Goal: Task Accomplishment & Management: Use online tool/utility

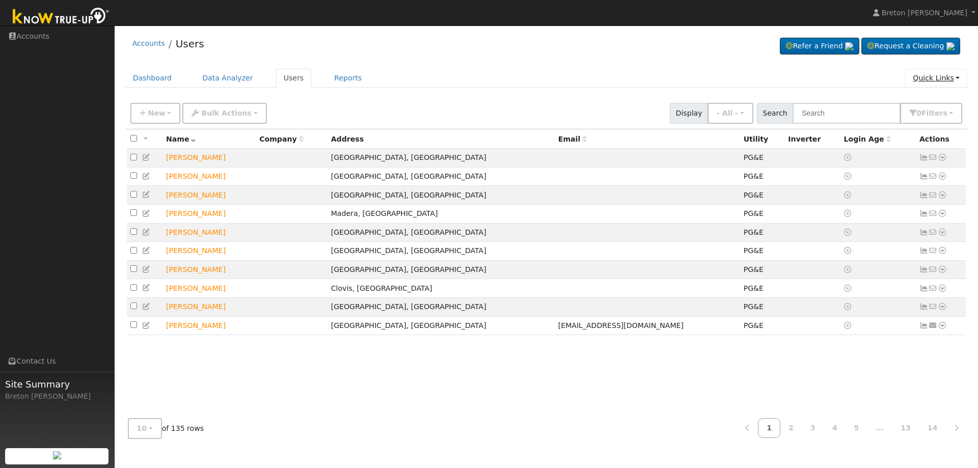
click at [931, 71] on link "Quick Links" at bounding box center [936, 78] width 62 height 19
click at [931, 106] on link "Quick Add" at bounding box center [915, 100] width 103 height 14
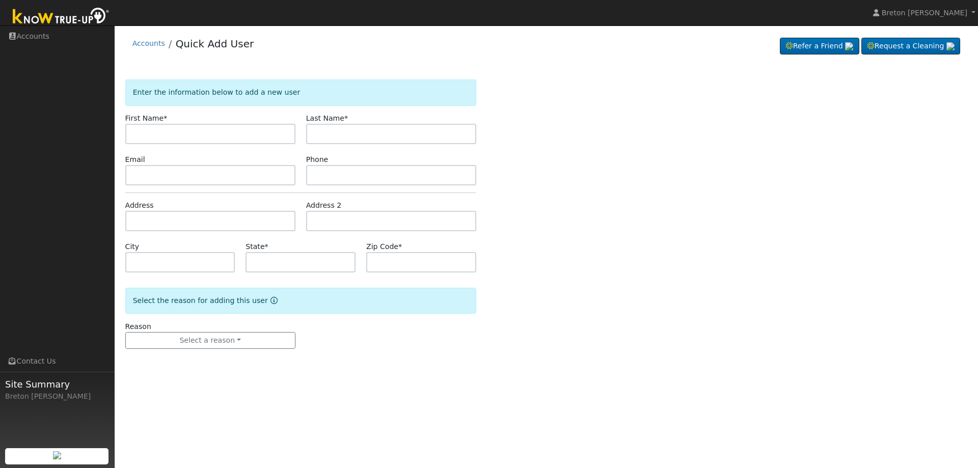
click at [240, 136] on input "text" at bounding box center [210, 134] width 170 height 20
type input "[PERSON_NAME]"
type input "Sanchez"
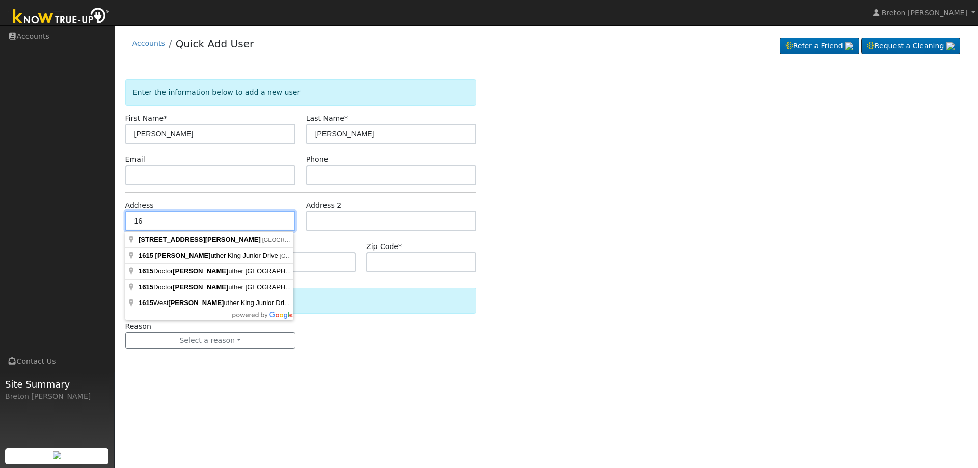
type input "1"
type input "315 West 16th Street"
type input "Merced"
type input "CA"
type input "95340"
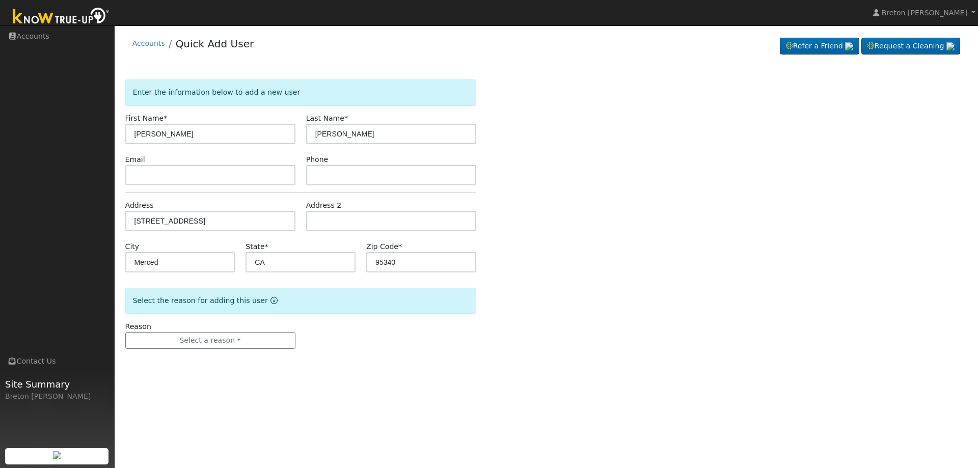
click at [242, 243] on div "State * CA" at bounding box center [300, 256] width 121 height 31
drag, startPoint x: 231, startPoint y: 341, endPoint x: 403, endPoint y: 320, distance: 174.0
click at [424, 309] on form "Enter the information below to add a new user First Name * Victor Last Name * S…" at bounding box center [300, 224] width 351 height 290
click at [251, 348] on button "Select a reason" at bounding box center [210, 340] width 170 height 17
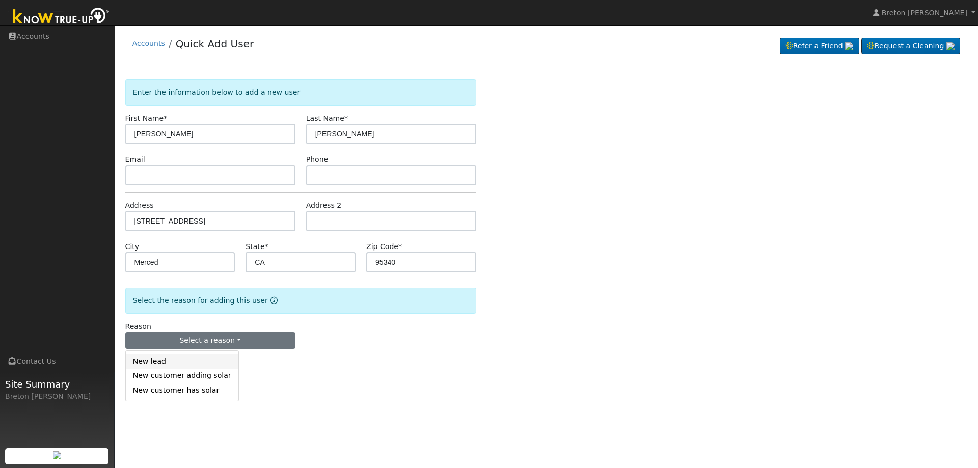
click at [175, 366] on link "New lead" at bounding box center [182, 361] width 113 height 14
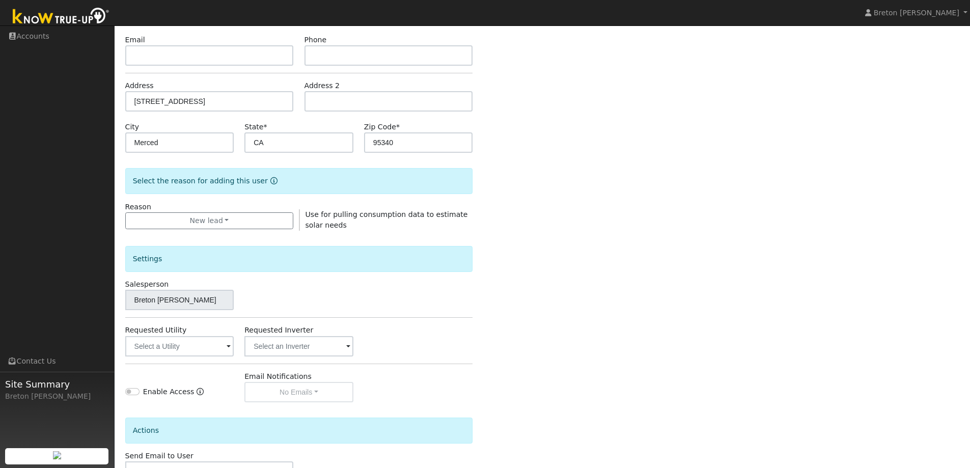
scroll to position [191, 0]
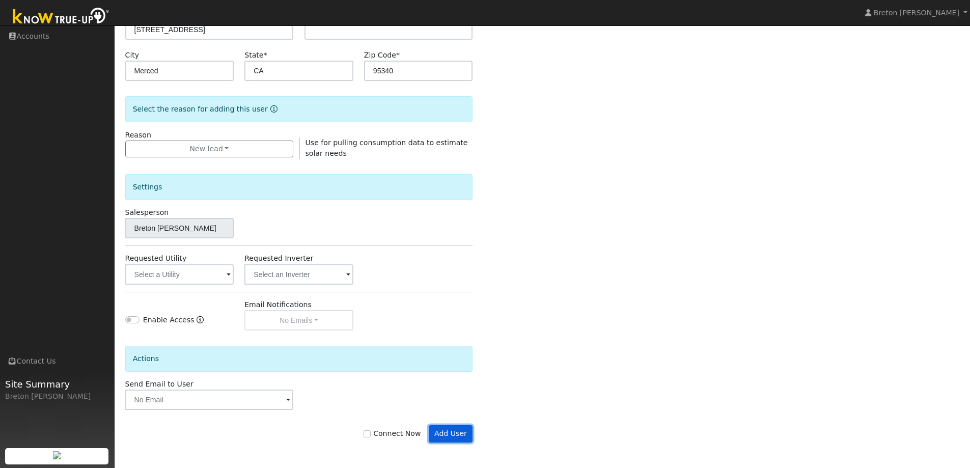
click at [459, 430] on button "Add User" at bounding box center [451, 433] width 44 height 17
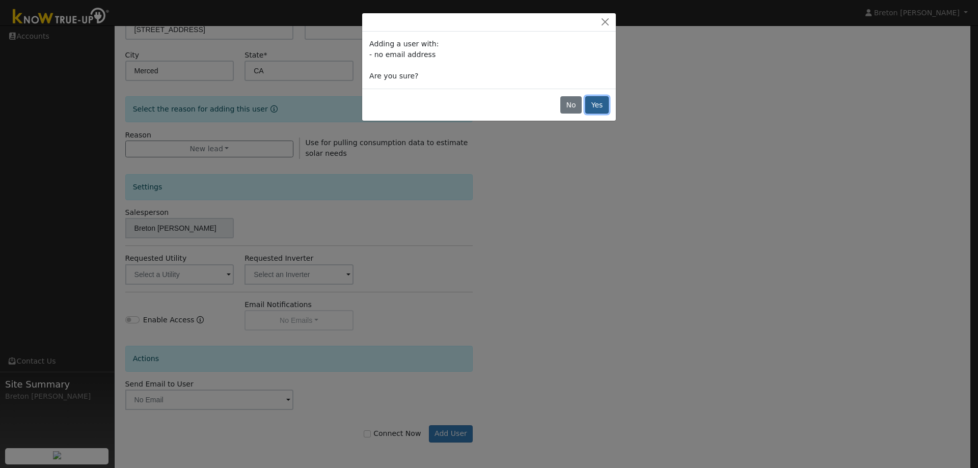
click at [599, 101] on button "Yes" at bounding box center [596, 104] width 23 height 17
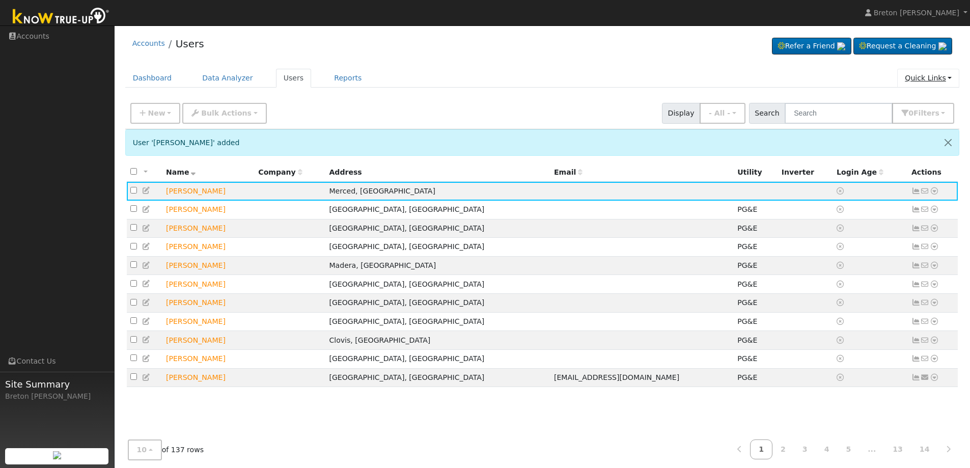
click at [938, 75] on link "Quick Links" at bounding box center [928, 78] width 62 height 19
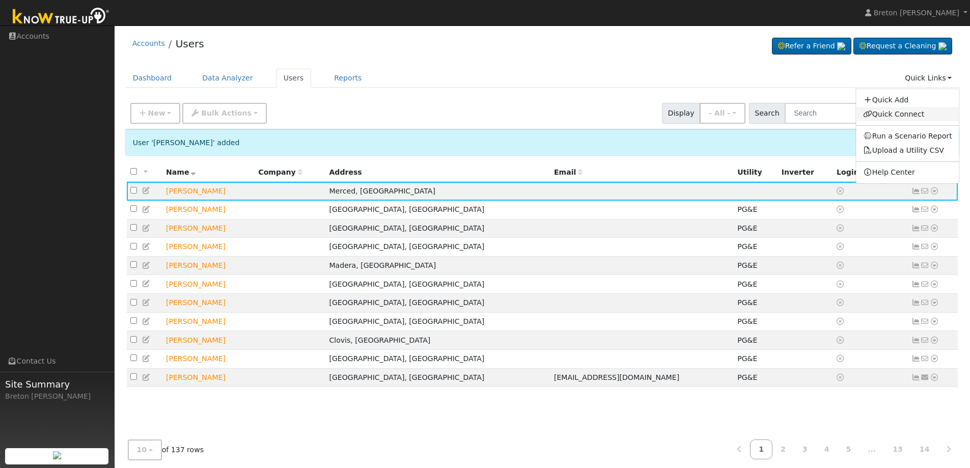
click at [909, 115] on link "Quick Connect" at bounding box center [907, 114] width 103 height 14
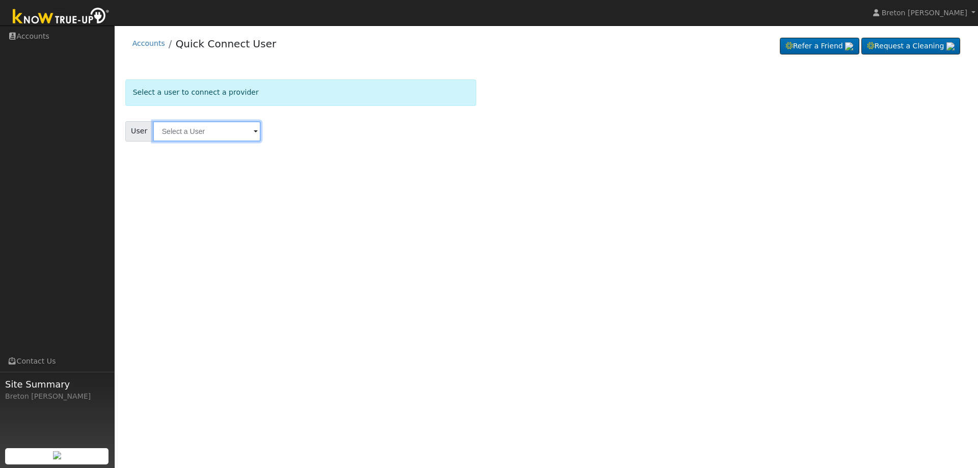
click at [210, 139] on input "text" at bounding box center [207, 131] width 108 height 20
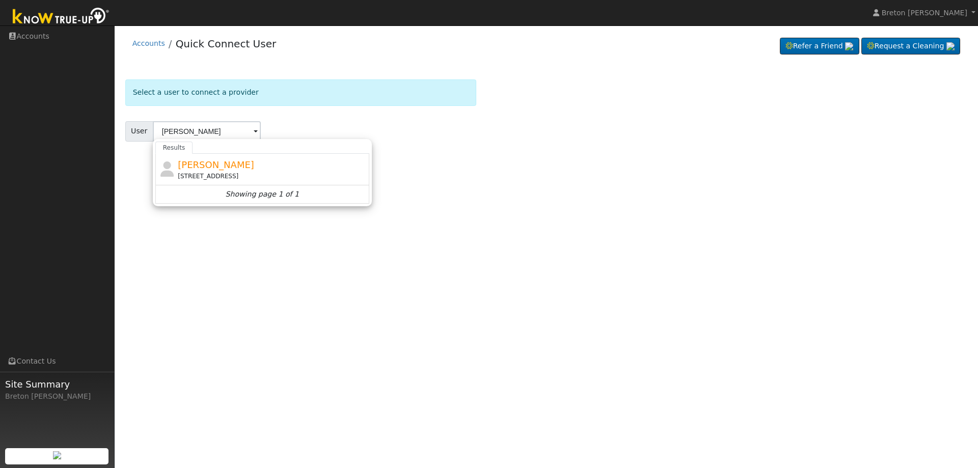
click at [236, 176] on div "315 West 16th Street, Merced, CA 95340" at bounding box center [272, 176] width 189 height 9
type input "[PERSON_NAME]"
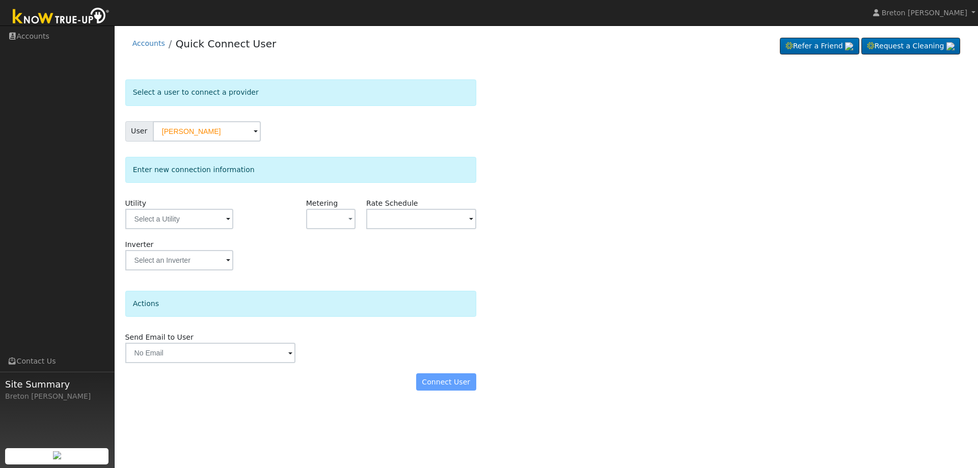
click at [190, 229] on div "Utility" at bounding box center [180, 218] width 121 height 41
click at [188, 215] on input "text" at bounding box center [179, 219] width 108 height 20
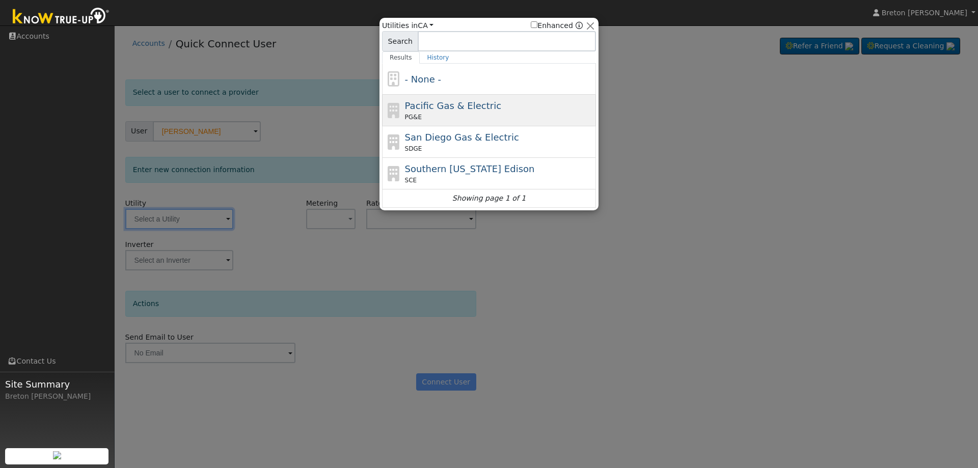
click at [441, 111] on span "Pacific Gas & Electric" at bounding box center [453, 105] width 96 height 11
type input "PG&E"
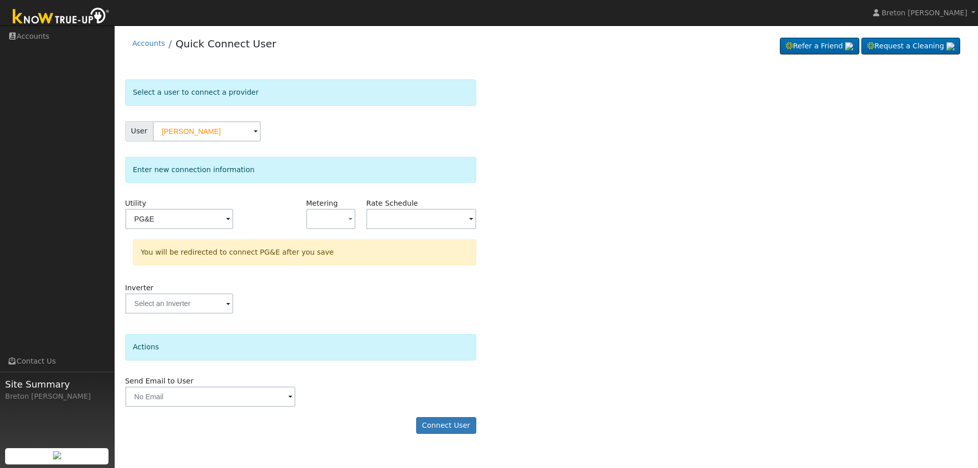
click at [355, 220] on div "Metering - None - NEM NBT" at bounding box center [330, 218] width 60 height 41
click at [346, 228] on button "button" at bounding box center [330, 219] width 49 height 20
click at [335, 254] on link "NEM" at bounding box center [342, 256] width 71 height 14
click at [392, 213] on input "text" at bounding box center [421, 219] width 110 height 20
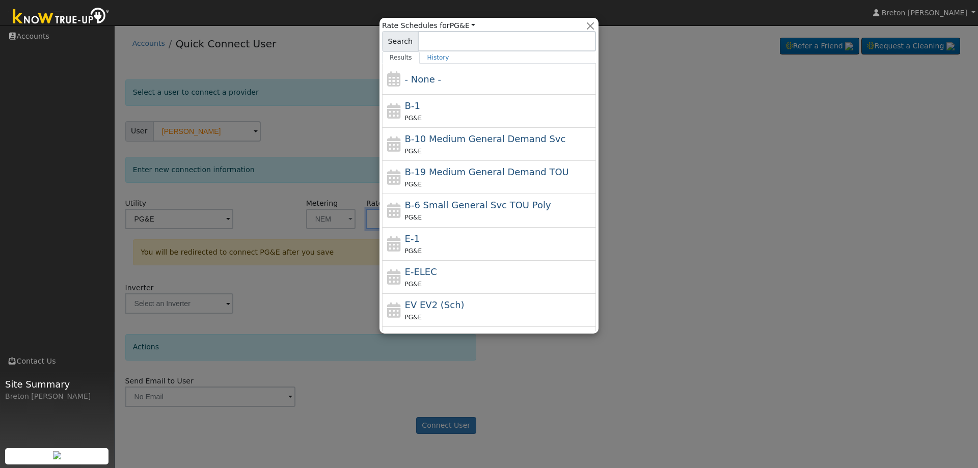
click at [452, 258] on div "E-1 PG&E" at bounding box center [489, 244] width 214 height 33
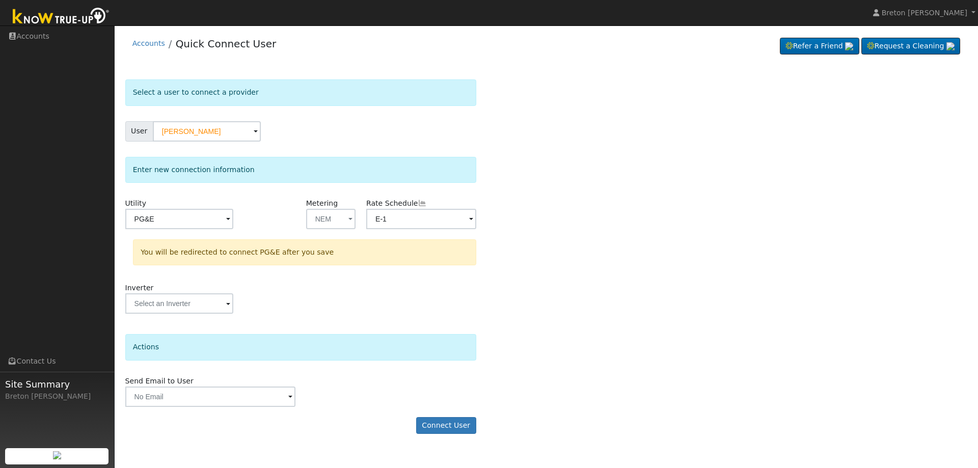
click at [397, 193] on div "Enter new connection information Utility PG&E Metering NEM - None - NEM NBT Rat…" at bounding box center [300, 241] width 351 height 168
click at [393, 214] on input "E-1" at bounding box center [421, 219] width 110 height 20
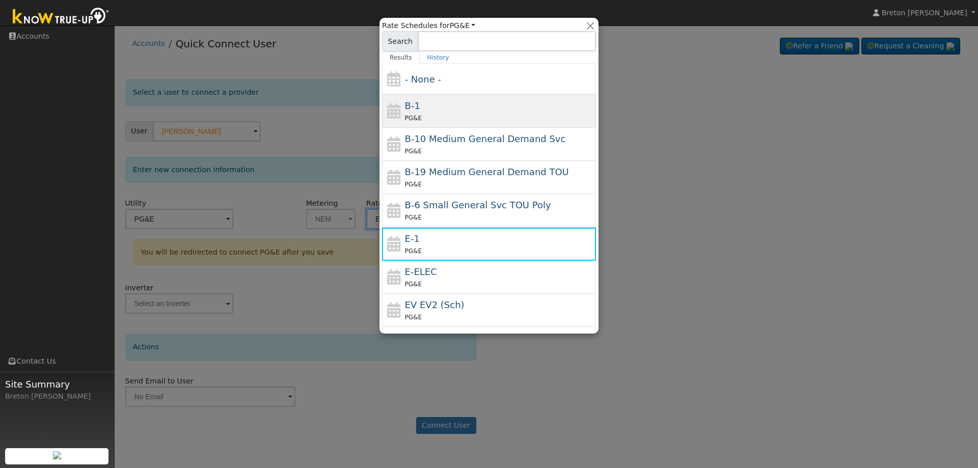
click at [413, 109] on span "B-1" at bounding box center [412, 105] width 15 height 11
type input "B-1"
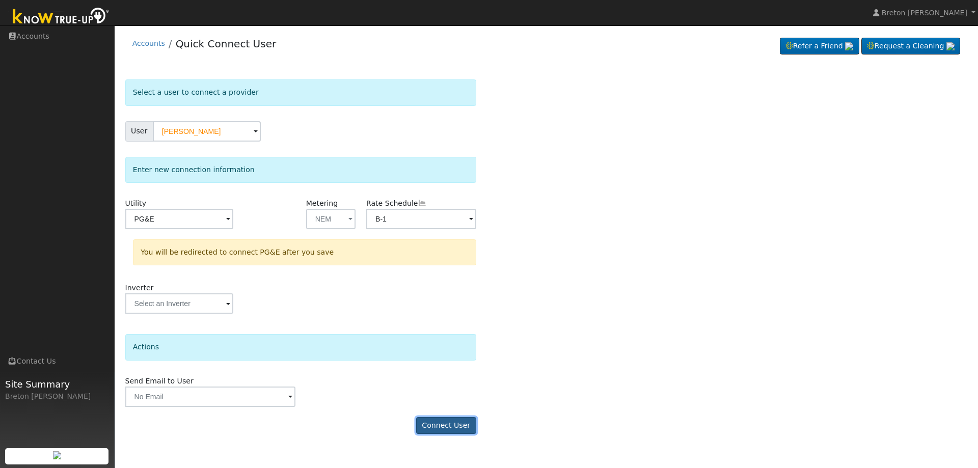
click at [468, 433] on button "Connect User" at bounding box center [446, 425] width 60 height 17
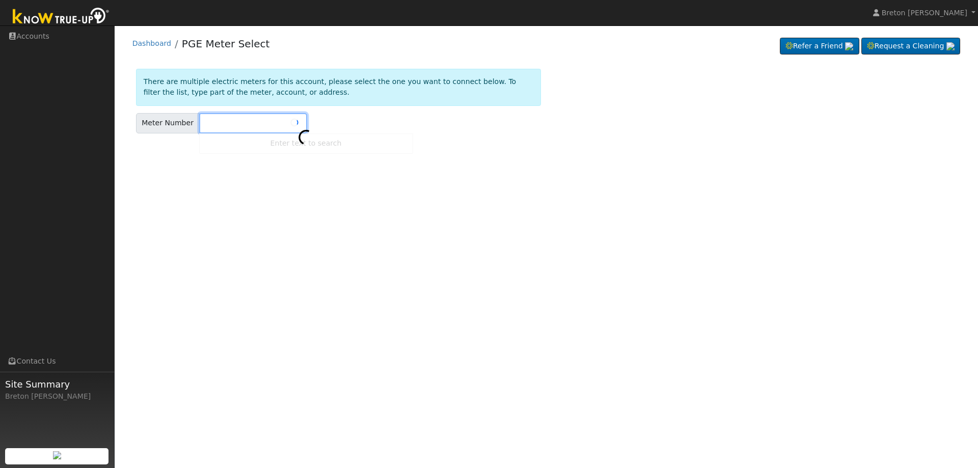
click at [213, 127] on input "text" at bounding box center [253, 123] width 108 height 20
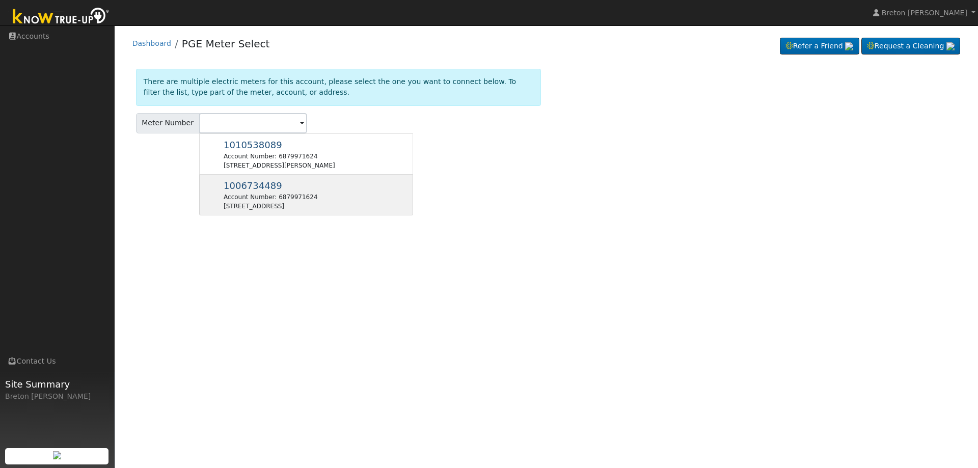
click at [283, 184] on div "1006734489 Account Number: 6879971624 [STREET_ADDRESS]" at bounding box center [271, 195] width 94 height 32
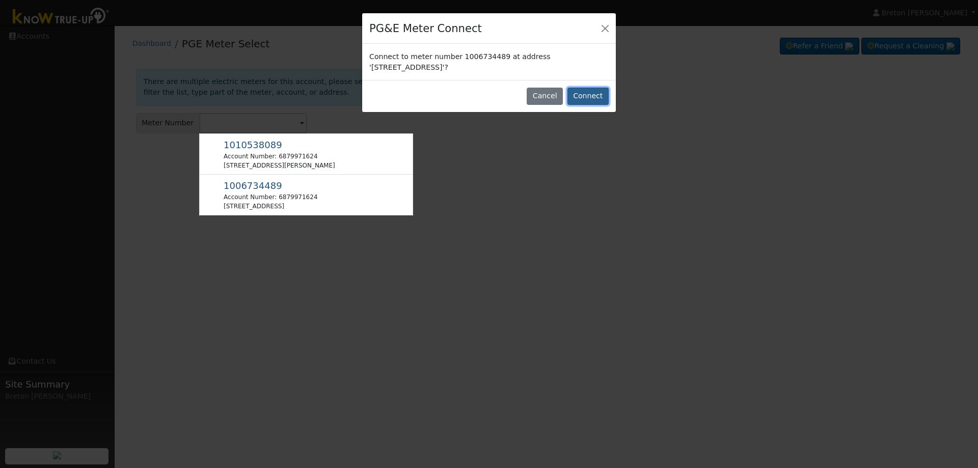
click at [596, 89] on button "Connect" at bounding box center [587, 96] width 41 height 17
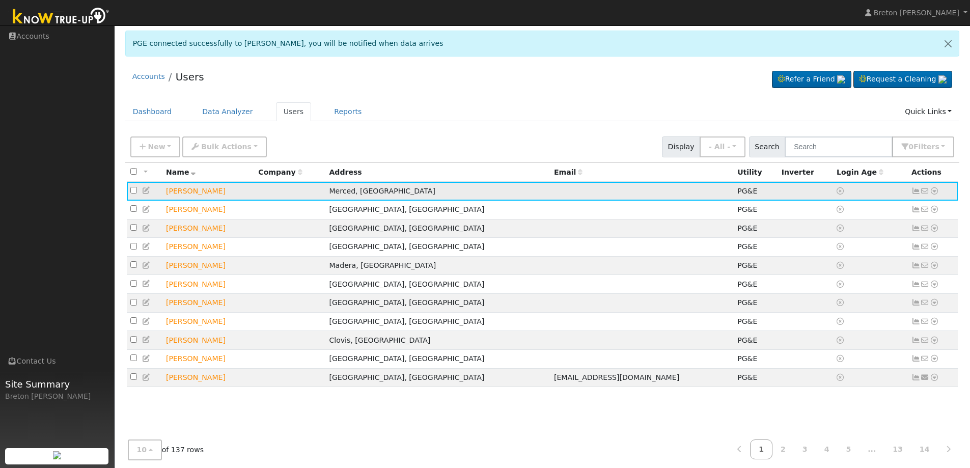
click at [916, 191] on icon at bounding box center [916, 190] width 9 height 7
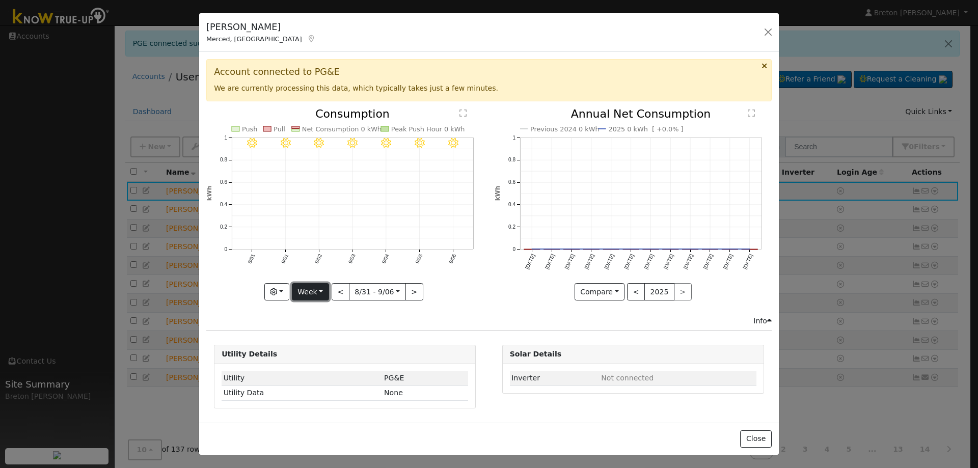
click at [305, 294] on button "Week" at bounding box center [310, 291] width 37 height 17
click at [266, 298] on div "Graphs Estimated Production Previous Year Consumption Previous Year Total Consu…" at bounding box center [344, 291] width 277 height 17
click at [277, 296] on button "button" at bounding box center [276, 291] width 25 height 17
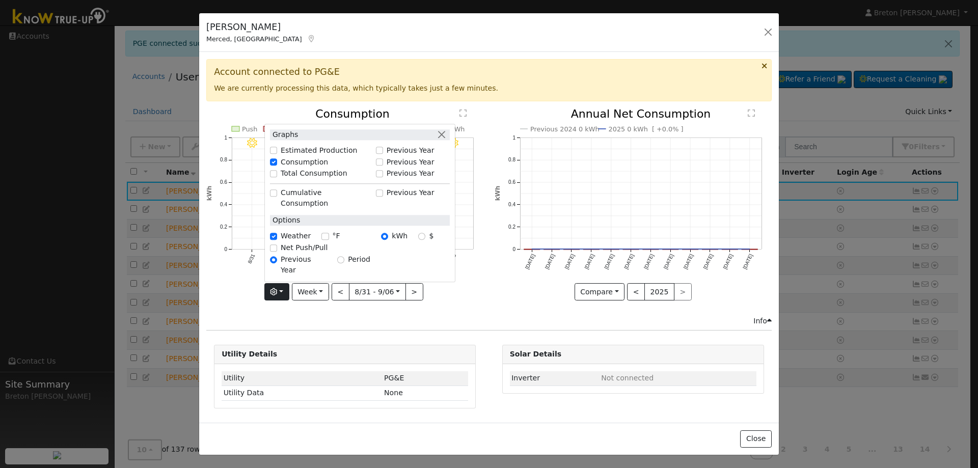
click at [238, 290] on icon "9/06 - Clear 9/05 - Clear 9/04 - Clear 9/03 - Clear 9/02 - Clear 9/01 - Clear 8…" at bounding box center [344, 201] width 277 height 186
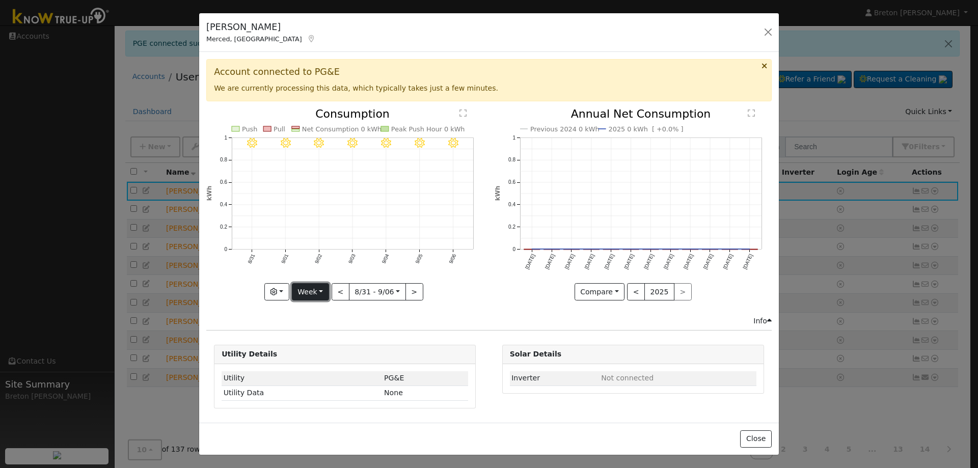
click at [328, 288] on button "Week" at bounding box center [310, 291] width 37 height 17
click at [322, 360] on link "Year" at bounding box center [327, 356] width 71 height 14
type input "[DATE]"
click at [476, 296] on div "Graphs Estimated Production Previous Year Consumption Previous Year Total Consu…" at bounding box center [344, 291] width 277 height 17
click at [768, 28] on button "button" at bounding box center [768, 32] width 14 height 14
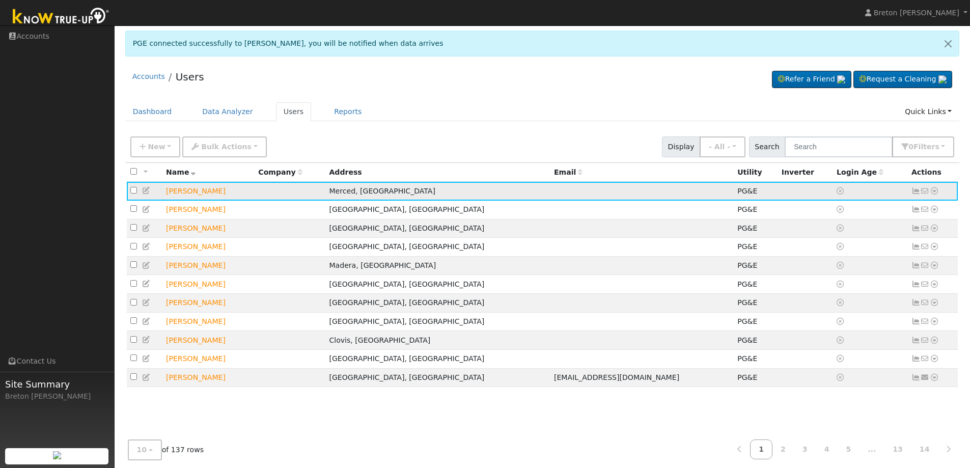
click at [917, 193] on icon at bounding box center [916, 190] width 9 height 7
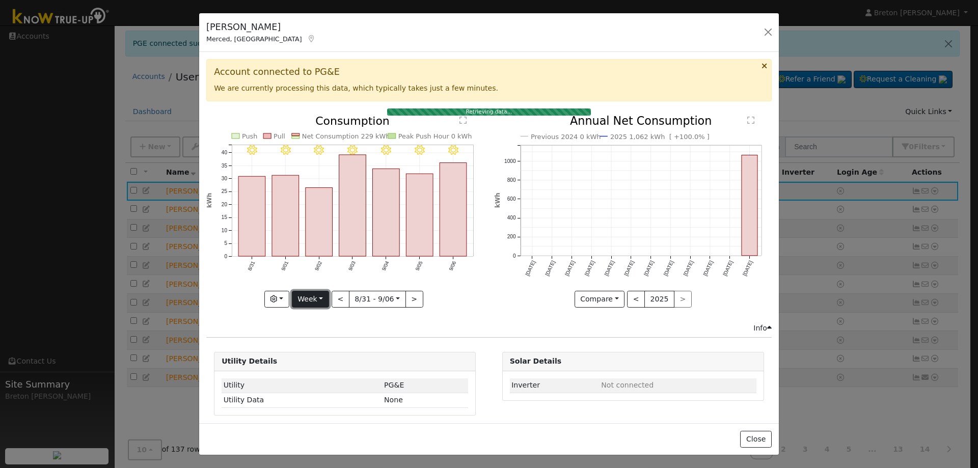
click at [311, 301] on button "Week" at bounding box center [310, 299] width 37 height 17
click at [316, 358] on link "Year" at bounding box center [327, 363] width 71 height 14
type input "[DATE]"
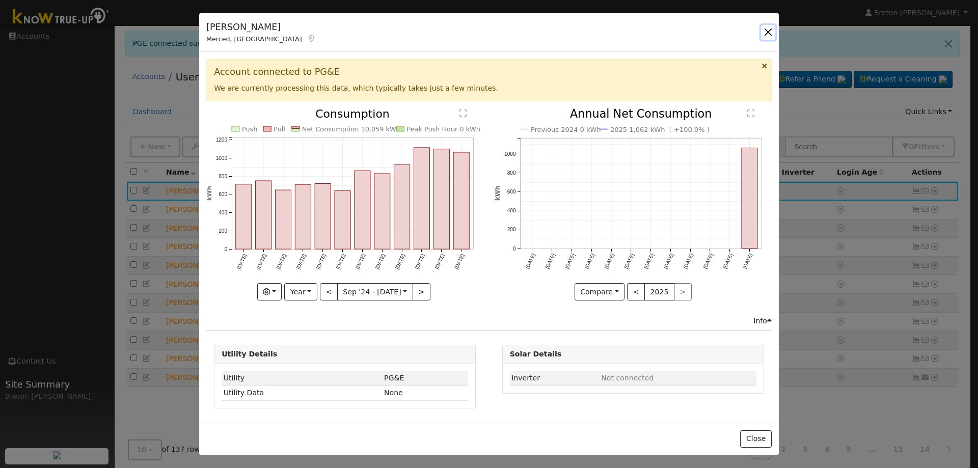
click at [771, 31] on button "button" at bounding box center [768, 32] width 14 height 14
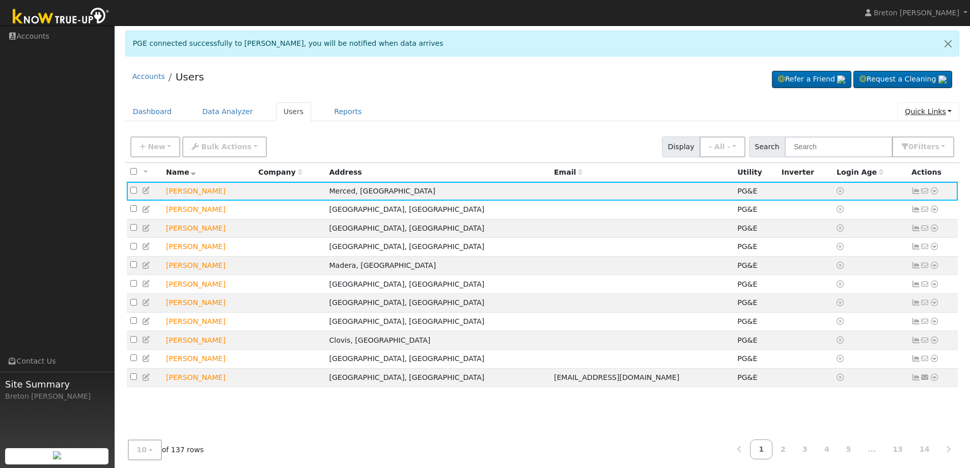
click at [940, 113] on link "Quick Links" at bounding box center [928, 111] width 62 height 19
click at [917, 134] on link "Quick Add" at bounding box center [907, 133] width 103 height 14
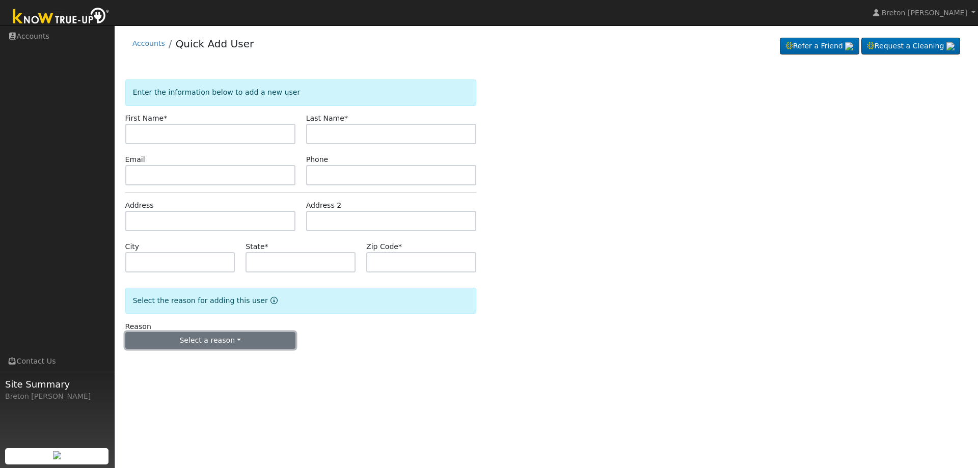
click at [216, 340] on button "Select a reason" at bounding box center [210, 340] width 170 height 17
click at [411, 368] on form "Enter the information below to add a new user First Name * Last Name * Email Ph…" at bounding box center [300, 224] width 351 height 290
click at [147, 39] on link "Accounts" at bounding box center [148, 43] width 33 height 8
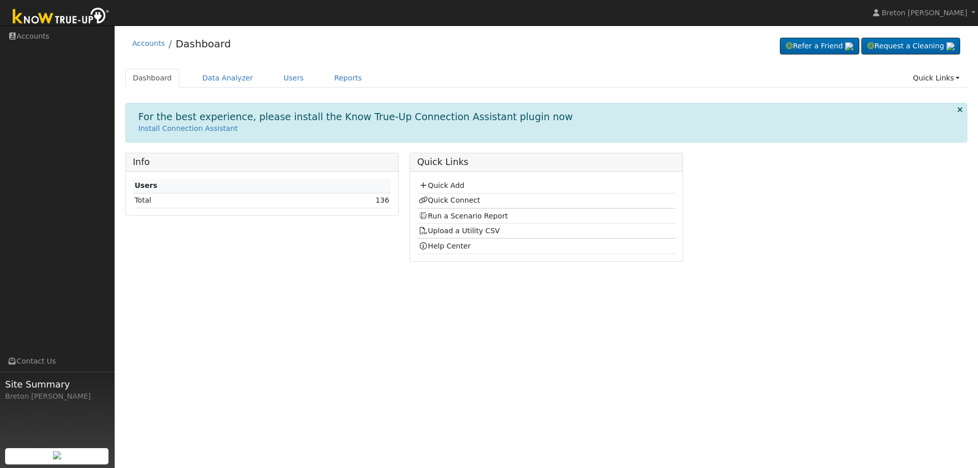
click at [294, 67] on div "Accounts Dashboard Refer a Friend Request a Cleaning" at bounding box center [546, 150] width 853 height 239
click at [283, 73] on link "Users" at bounding box center [294, 78] width 36 height 19
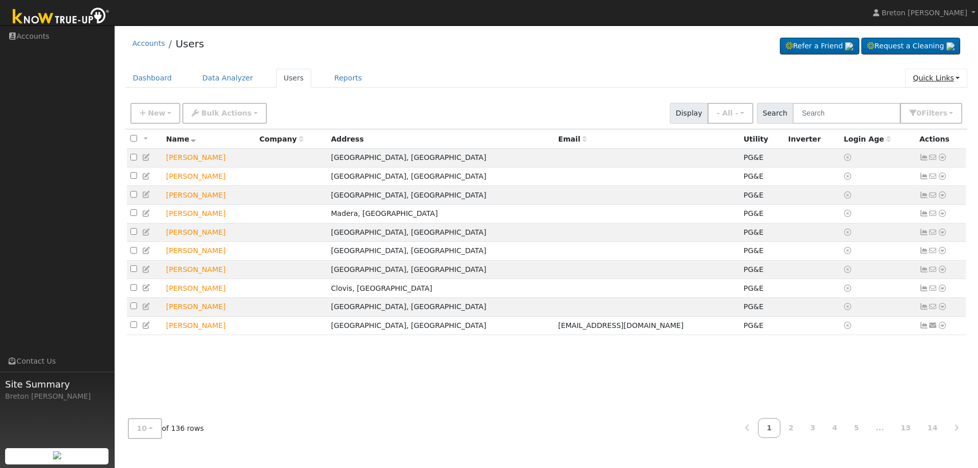
click at [938, 77] on link "Quick Links" at bounding box center [936, 78] width 62 height 19
click at [921, 117] on link "Quick Connect" at bounding box center [915, 114] width 103 height 14
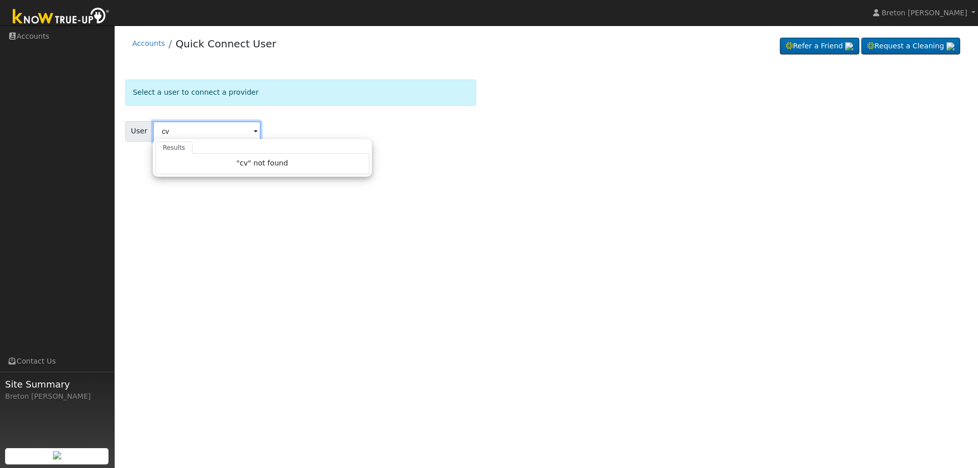
type input "c"
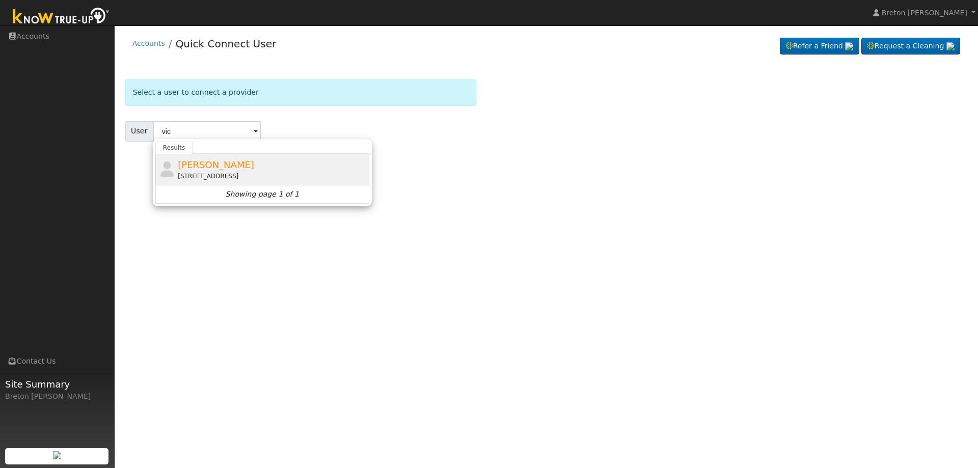
click at [202, 164] on span "Victor Sanchez" at bounding box center [216, 164] width 76 height 11
type input "Victor Sanchez"
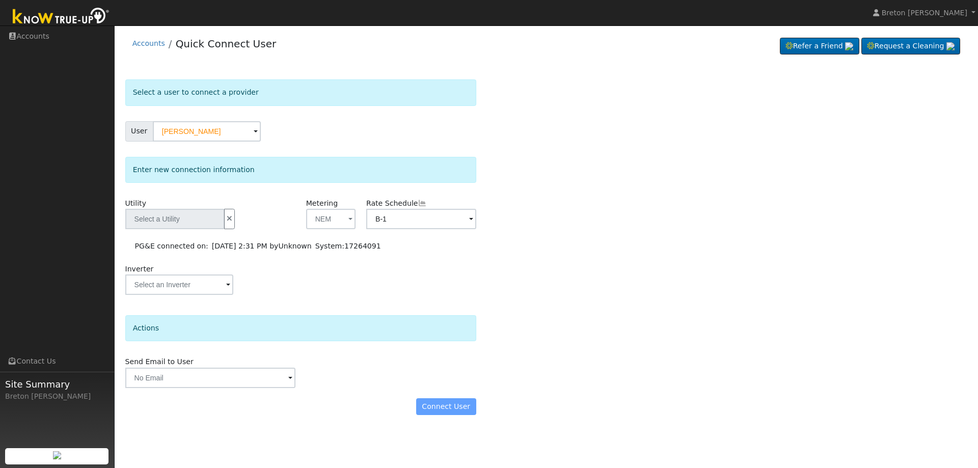
type input "PG&E"
click at [392, 215] on input "B-1" at bounding box center [421, 219] width 110 height 20
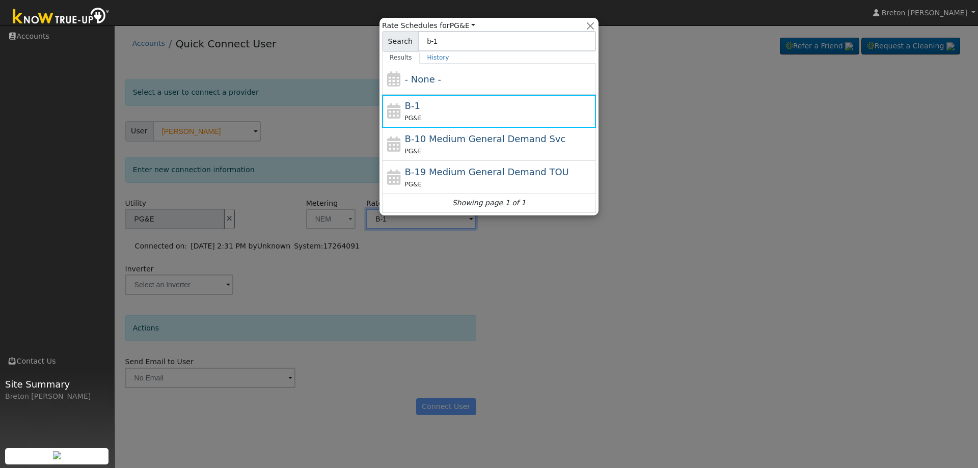
type input "b-1"
click at [682, 149] on div at bounding box center [489, 234] width 978 height 468
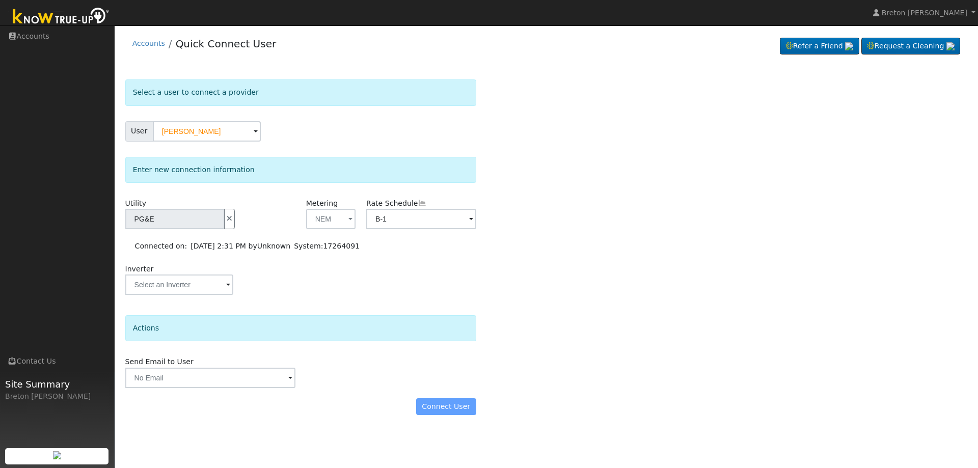
click at [24, 11] on img at bounding box center [61, 17] width 107 height 23
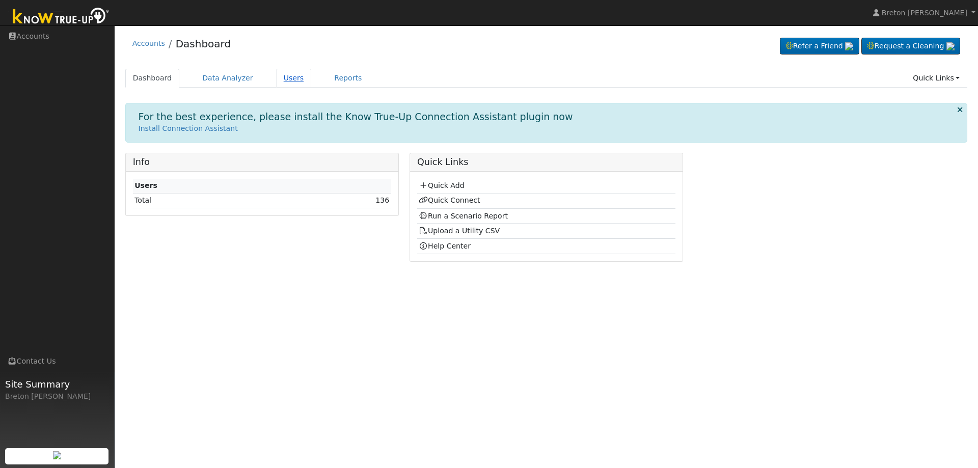
click at [283, 80] on link "Users" at bounding box center [294, 78] width 36 height 19
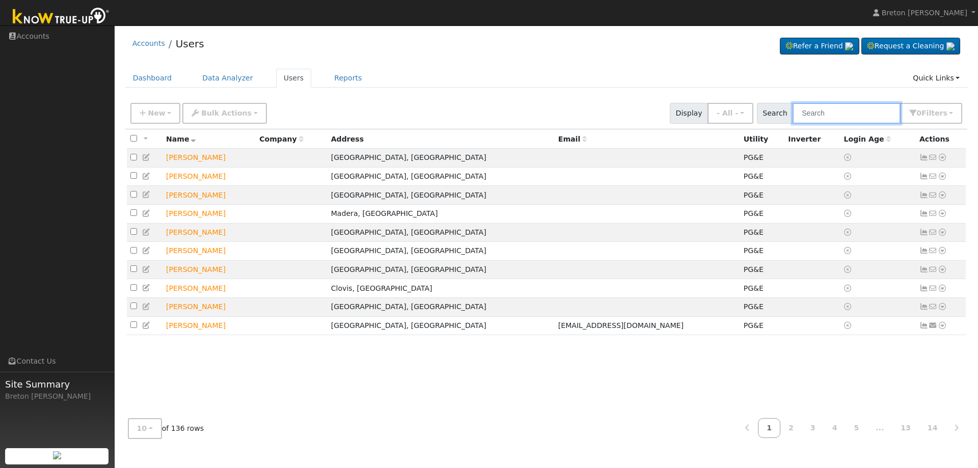
click at [835, 106] on input "text" at bounding box center [846, 113] width 108 height 21
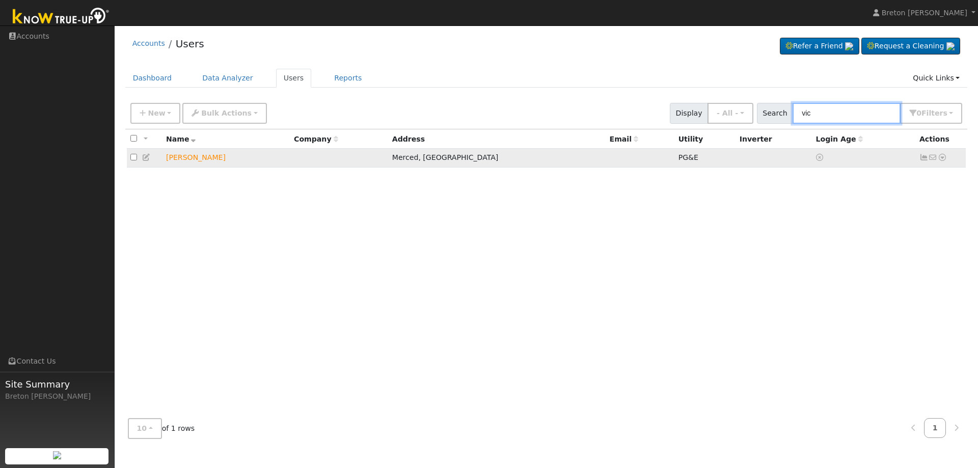
type input "vic"
click at [923, 159] on icon at bounding box center [923, 157] width 9 height 7
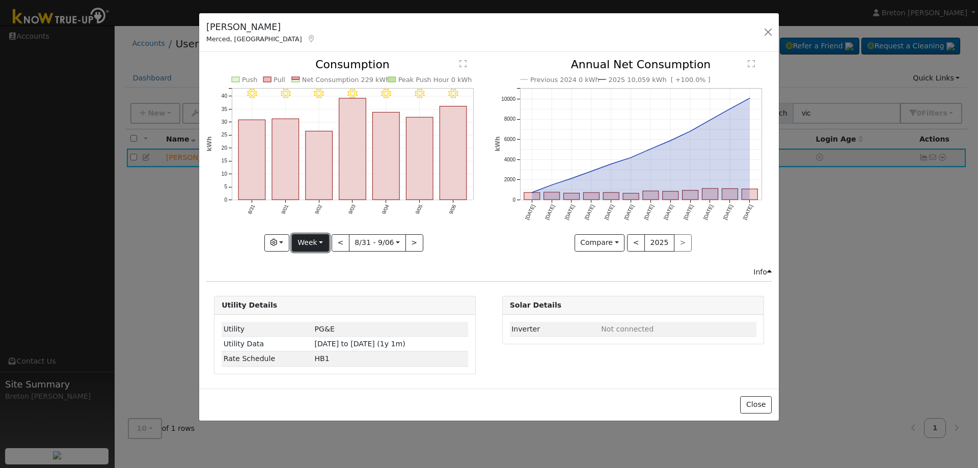
click at [316, 246] on button "Week" at bounding box center [310, 242] width 37 height 17
click at [312, 309] on link "Year" at bounding box center [327, 306] width 71 height 14
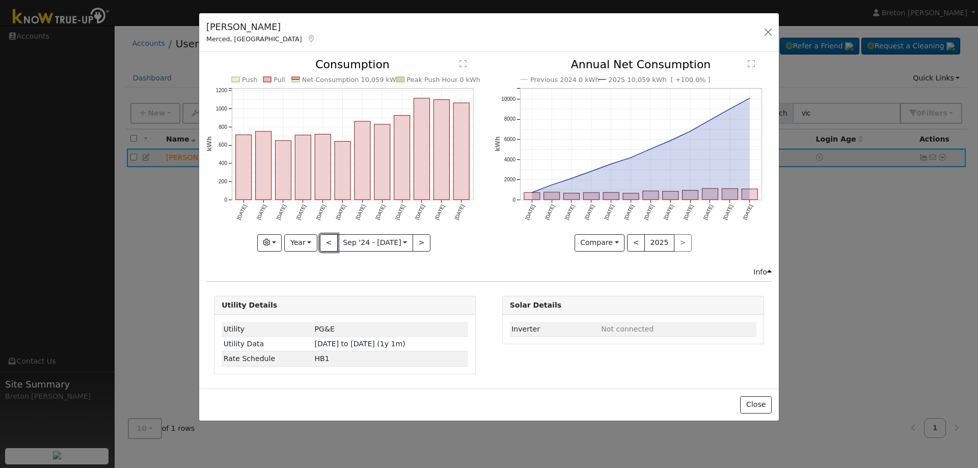
click at [327, 234] on button "<" at bounding box center [329, 242] width 18 height 17
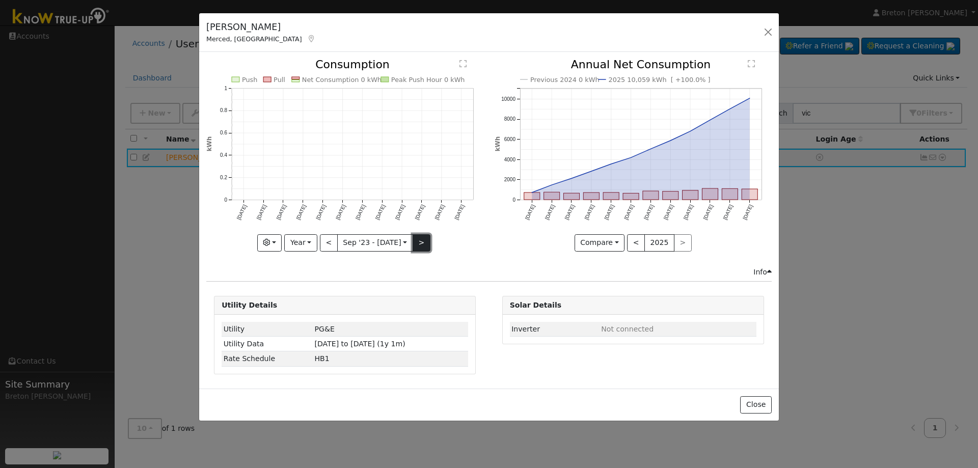
click at [419, 238] on button ">" at bounding box center [422, 242] width 18 height 17
type input "[DATE]"
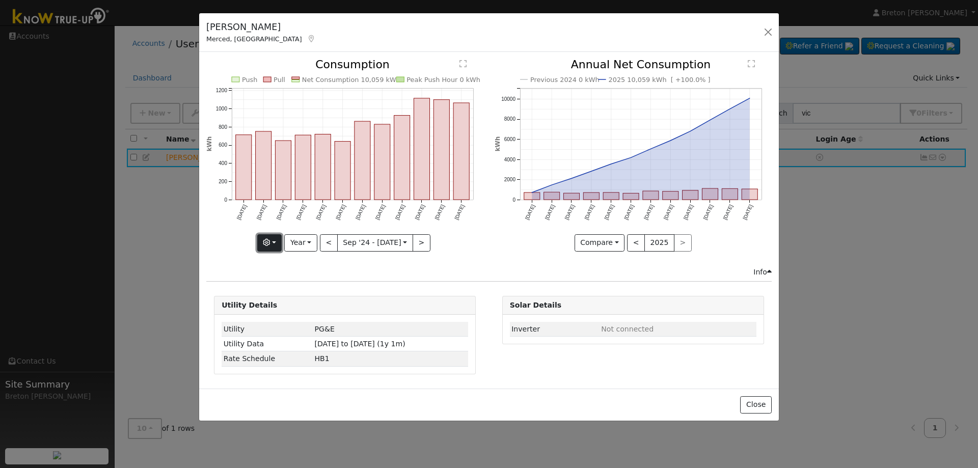
click at [273, 242] on button "button" at bounding box center [269, 242] width 25 height 17
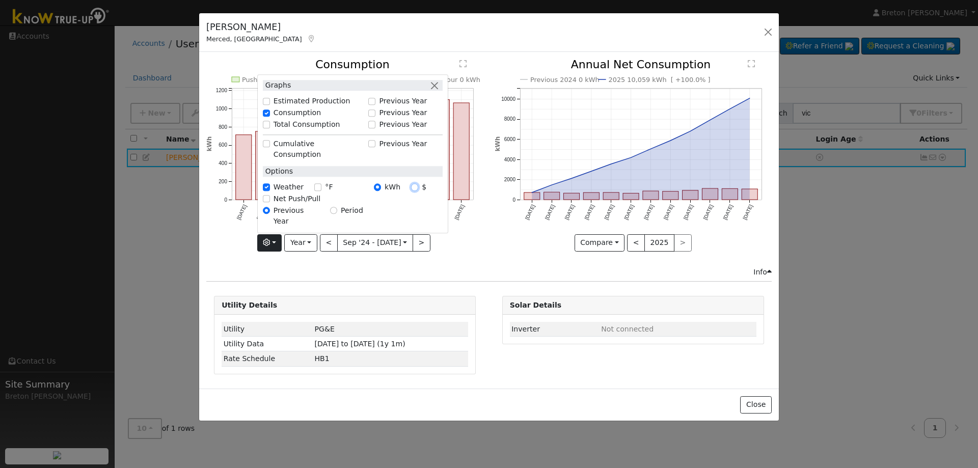
click at [418, 191] on input "$" at bounding box center [414, 187] width 7 height 7
radio input "true"
click at [504, 262] on div "Previous 2024 0 kWh 2025 10,059 kWh [ +100.0% ] Sep '24 Oct '24 Nov '24 Dec '24…" at bounding box center [633, 162] width 288 height 207
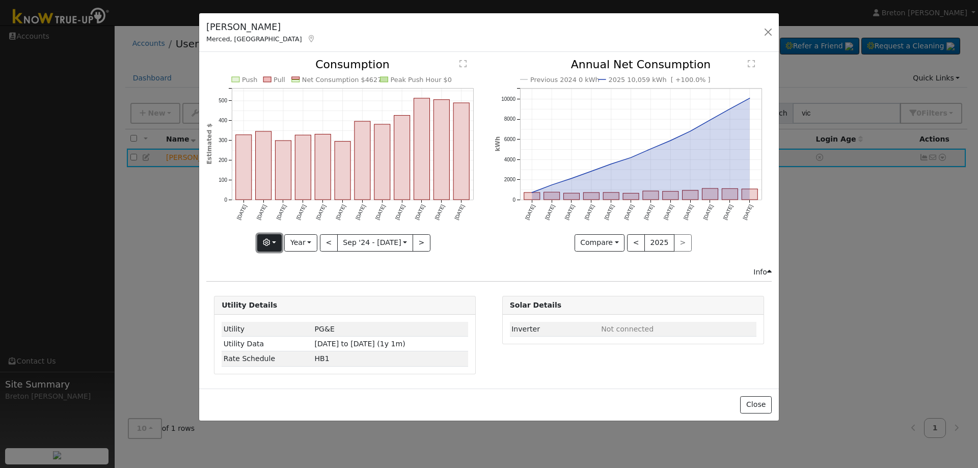
click at [277, 240] on button "button" at bounding box center [269, 242] width 25 height 17
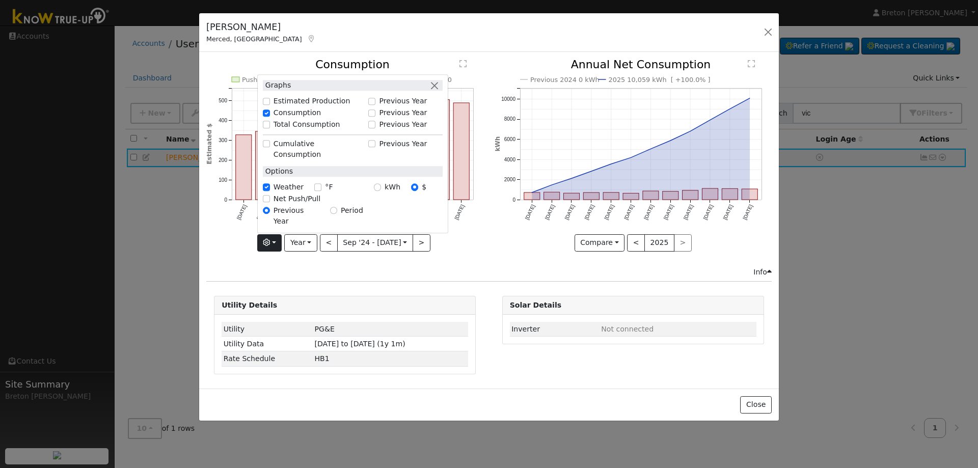
drag, startPoint x: 378, startPoint y: 193, endPoint x: 381, endPoint y: 200, distance: 8.2
click at [379, 193] on div "kWh" at bounding box center [392, 187] width 37 height 11
click at [381, 191] on input "kWh" at bounding box center [377, 187] width 7 height 7
radio input "true"
radio input "false"
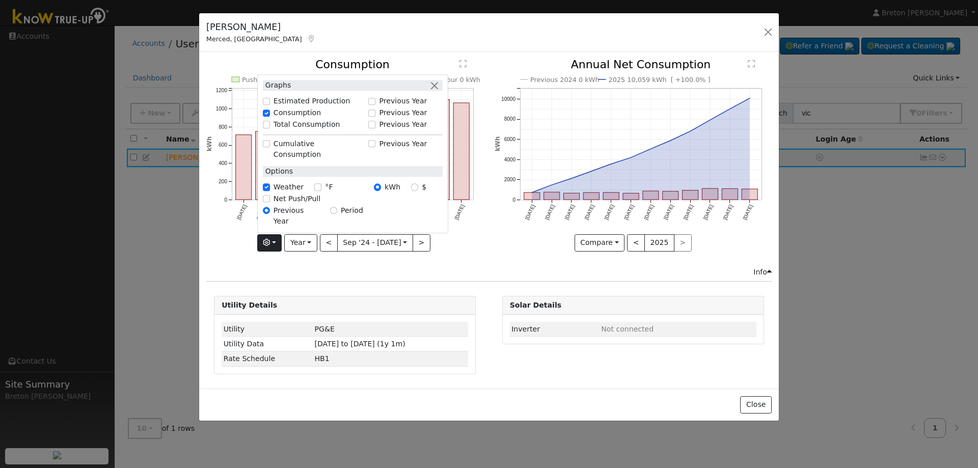
click at [521, 246] on div "Compare Compare Previous Current Year < 2025 >" at bounding box center [632, 242] width 277 height 17
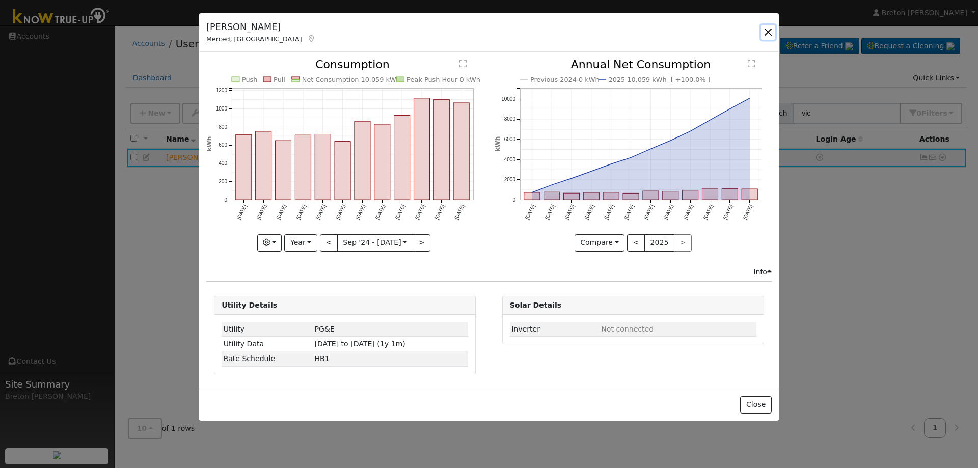
click at [769, 31] on button "button" at bounding box center [768, 32] width 14 height 14
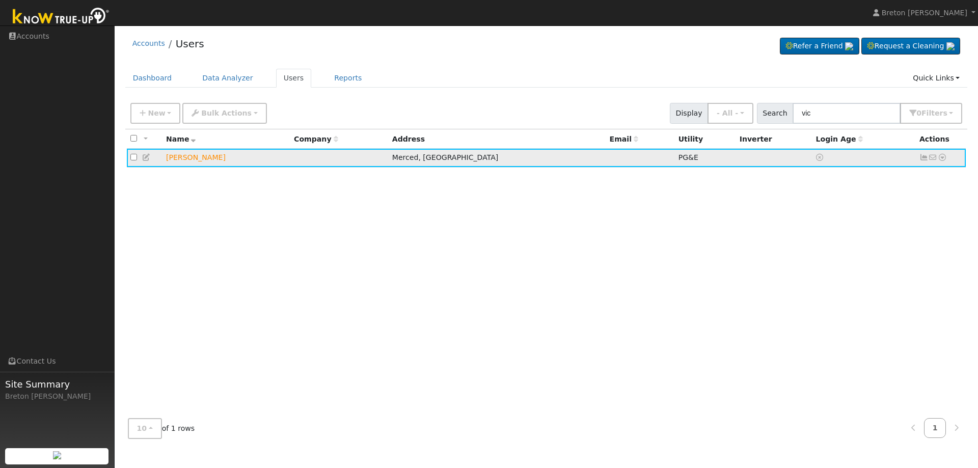
click at [923, 159] on icon at bounding box center [923, 157] width 9 height 7
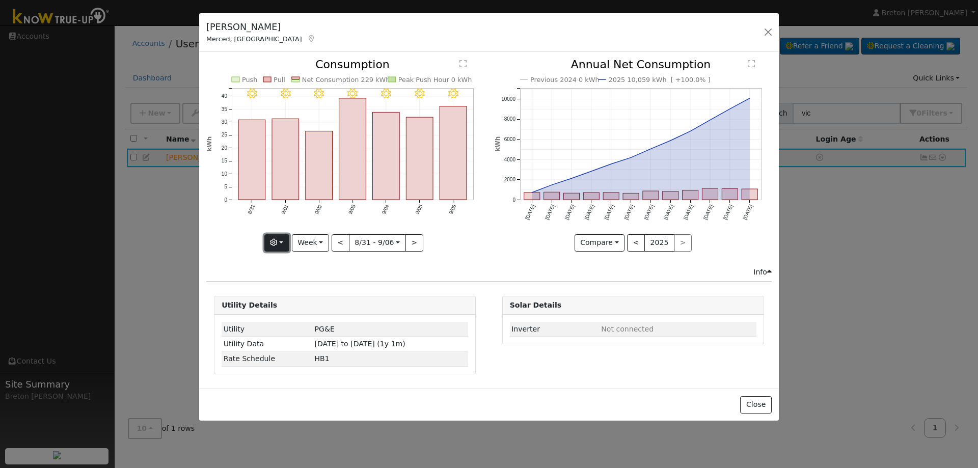
click at [278, 238] on button "button" at bounding box center [276, 242] width 25 height 17
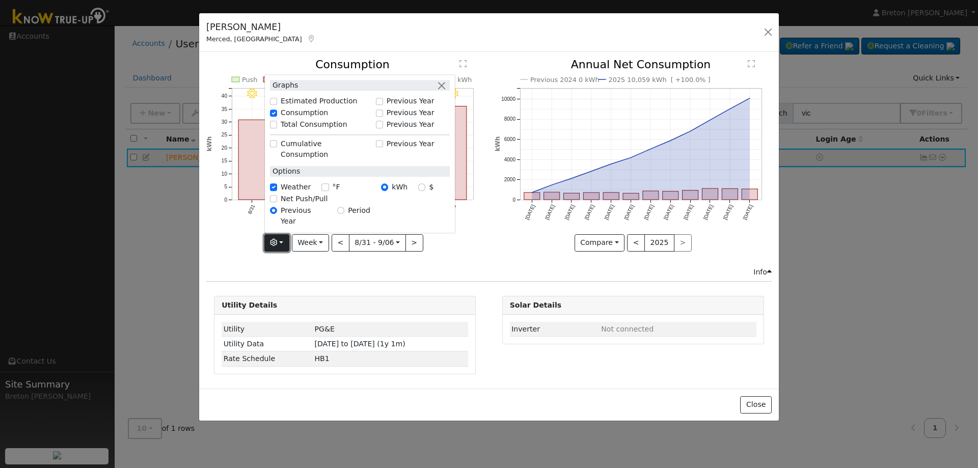
click at [277, 238] on button "button" at bounding box center [276, 242] width 25 height 17
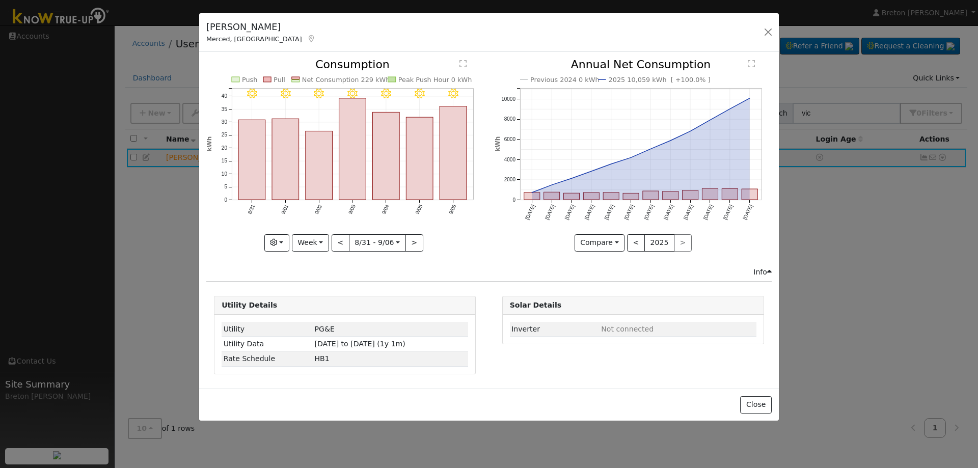
click at [508, 261] on div "Previous 2024 0 kWh 2025 10,059 kWh [ +100.0% ] Sep '24 Oct '24 Nov '24 Dec '24…" at bounding box center [633, 162] width 288 height 207
click at [553, 324] on td "Inverter" at bounding box center [555, 329] width 90 height 15
click at [644, 334] on td "Not connected" at bounding box center [677, 329] width 157 height 15
click at [747, 398] on button "Close" at bounding box center [755, 404] width 31 height 17
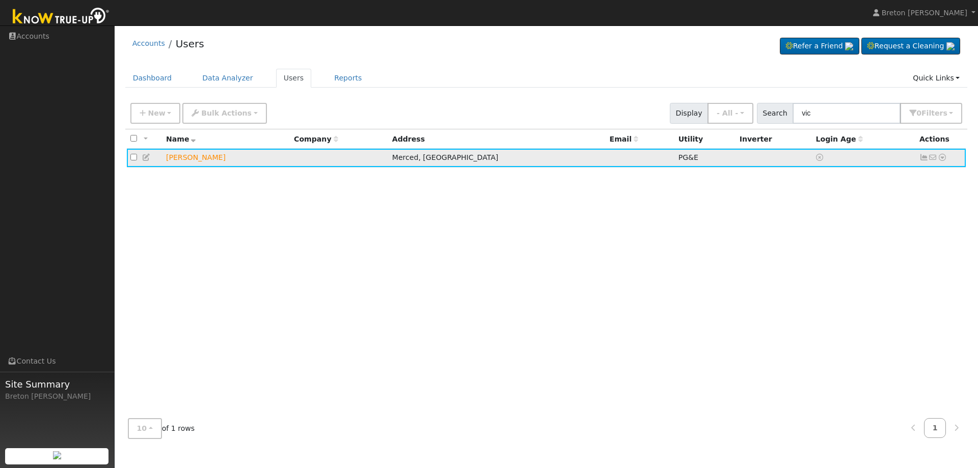
click at [943, 158] on icon at bounding box center [942, 157] width 9 height 7
click at [897, 181] on link "Data Analyzer" at bounding box center [909, 175] width 74 height 14
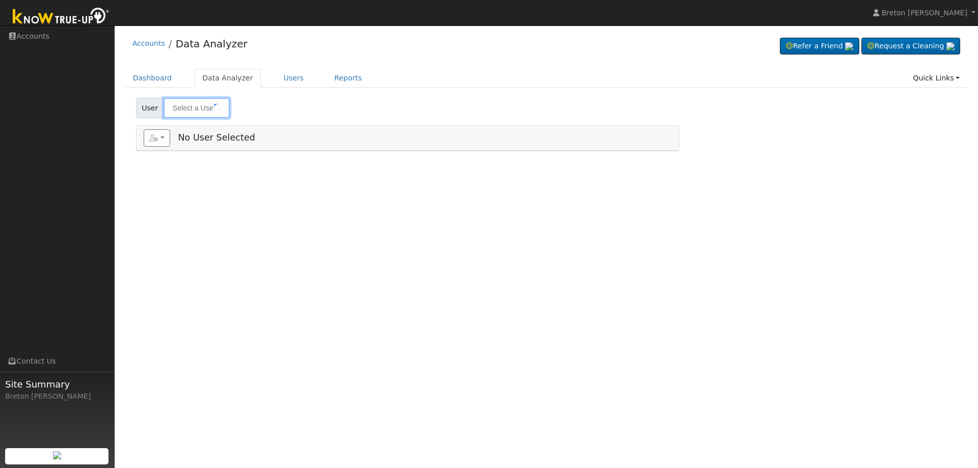
type input "[PERSON_NAME]"
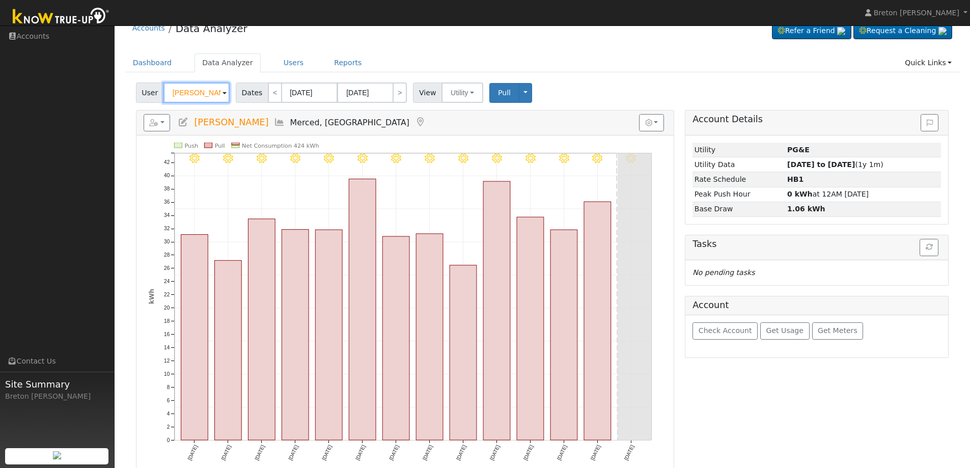
scroll to position [23, 0]
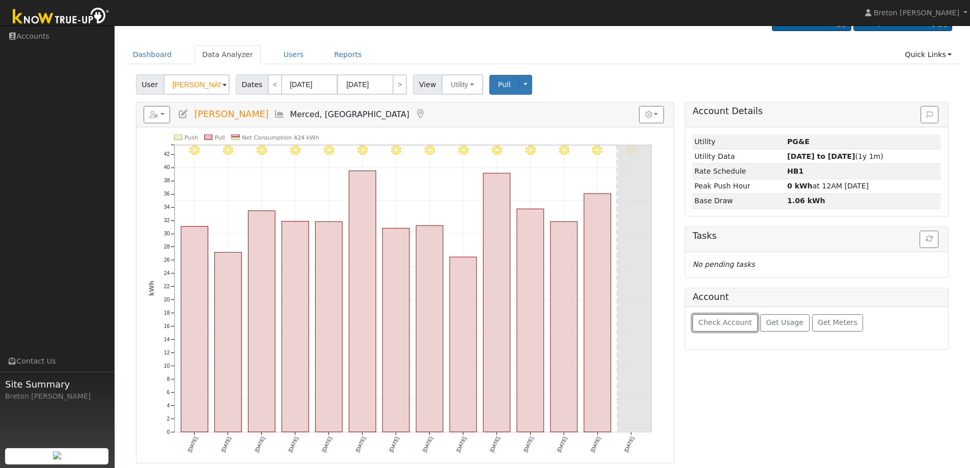
click at [727, 323] on span "Check Account" at bounding box center [725, 322] width 53 height 8
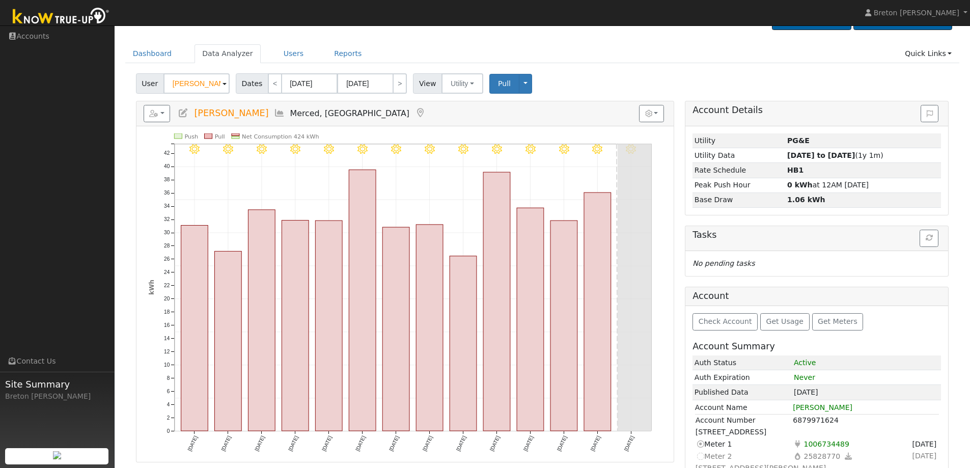
scroll to position [0, 0]
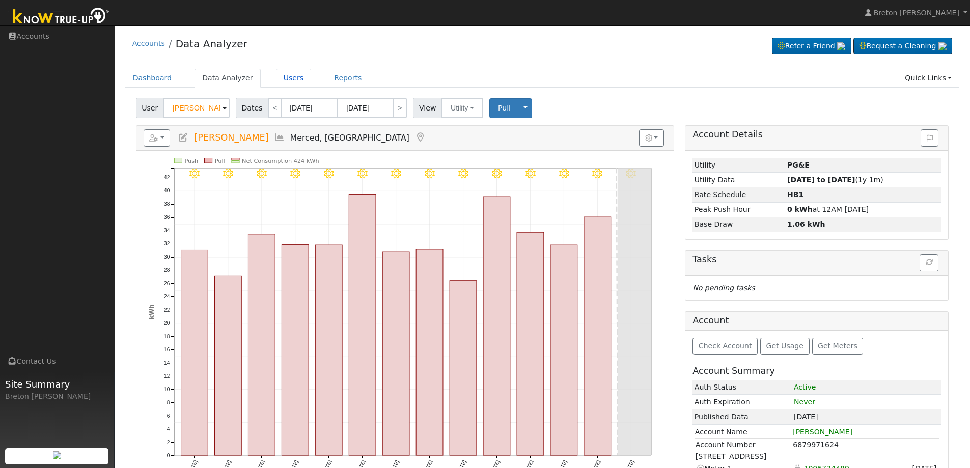
click at [278, 79] on link "Users" at bounding box center [294, 78] width 36 height 19
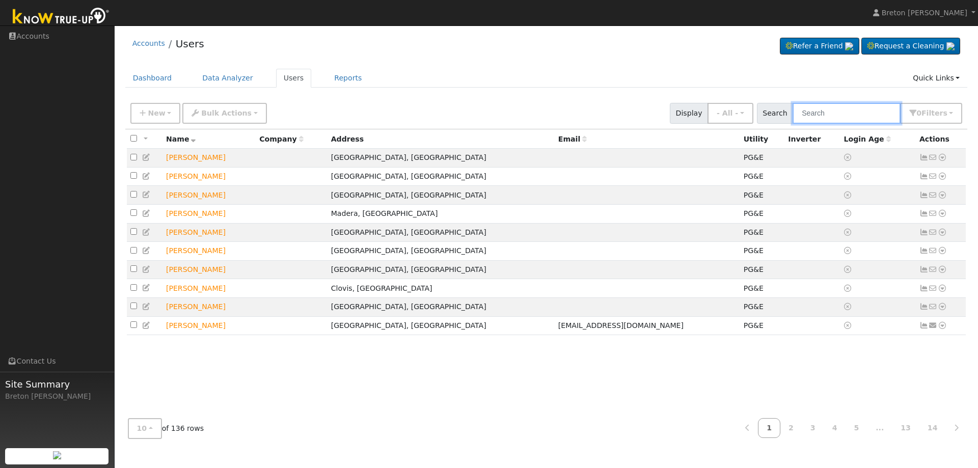
click at [871, 116] on input "text" at bounding box center [846, 113] width 108 height 21
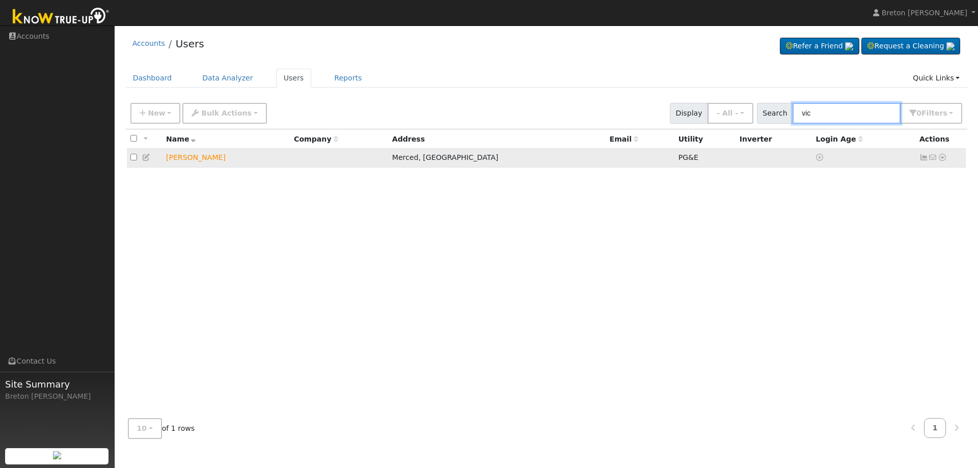
type input "vic"
click at [922, 160] on icon at bounding box center [923, 157] width 9 height 7
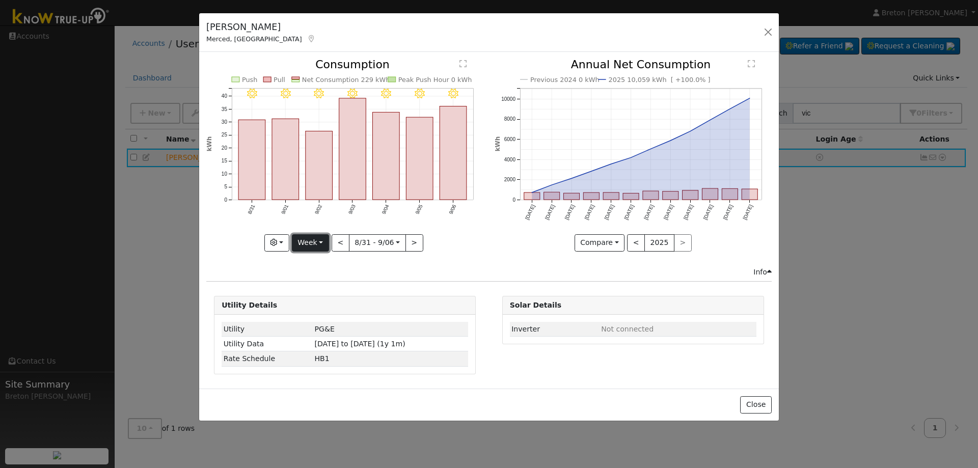
click at [309, 235] on button "Week" at bounding box center [310, 242] width 37 height 17
click at [324, 312] on link "Year" at bounding box center [327, 306] width 71 height 14
type input "[DATE]"
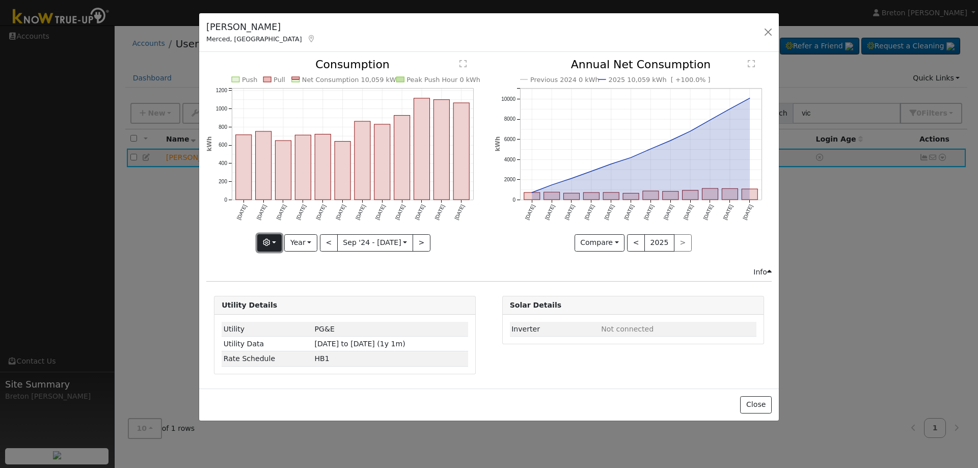
click at [274, 243] on button "button" at bounding box center [269, 242] width 25 height 17
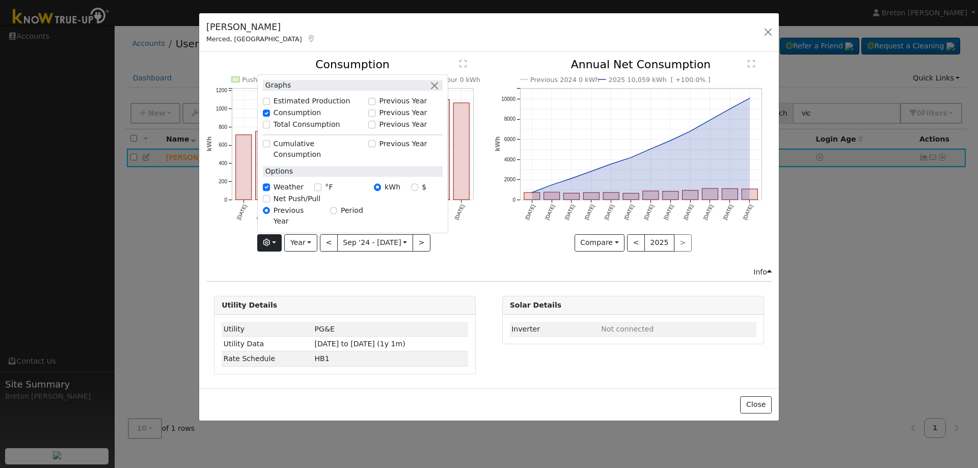
click at [411, 193] on div "kWh" at bounding box center [392, 187] width 37 height 11
click at [418, 191] on input "$" at bounding box center [414, 187] width 7 height 7
radio input "true"
radio input "false"
click at [517, 244] on icon "Previous 2024 0 kWh 2025 10,059 kWh [ +100.0% ] [DATE] Oct '[DATE] Dec '[DATE] …" at bounding box center [632, 152] width 277 height 186
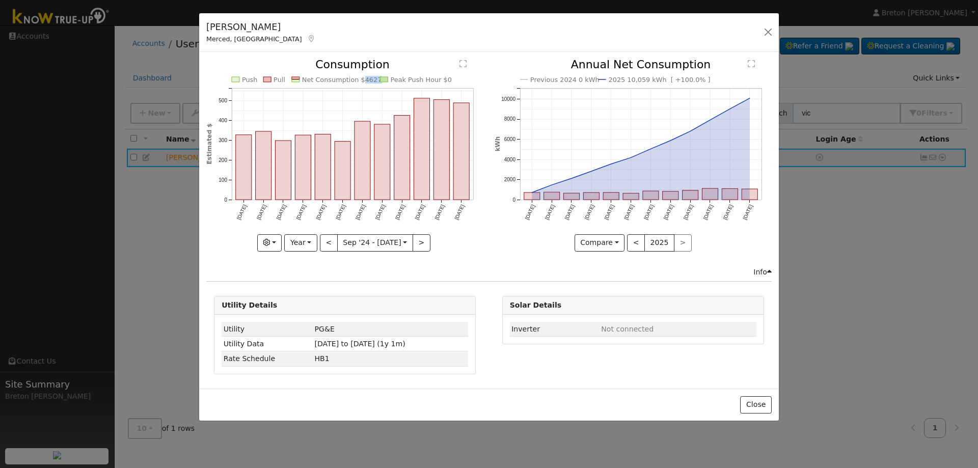
drag, startPoint x: 375, startPoint y: 80, endPoint x: 358, endPoint y: 80, distance: 17.3
click at [358, 80] on icon "Push Pull Net Consumption $4627 Peak Push Hour $0 Sep '[DATE] Nov '[DATE] Jan '…" at bounding box center [344, 152] width 277 height 186
click at [482, 239] on icon "Push Pull Net Consumption $4627 Peak Push Hour $0 Sep '[DATE] Nov '[DATE] Jan '…" at bounding box center [344, 152] width 277 height 186
click at [763, 407] on button "Close" at bounding box center [755, 404] width 31 height 17
